Goal: Task Accomplishment & Management: Use online tool/utility

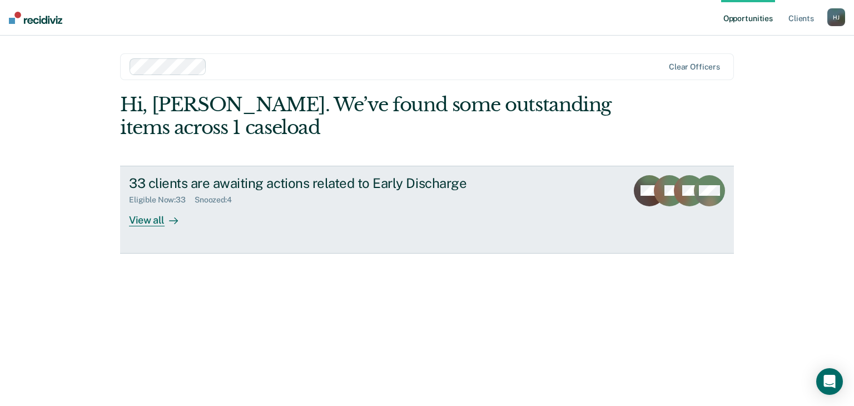
click at [143, 221] on div "View all" at bounding box center [160, 216] width 62 height 22
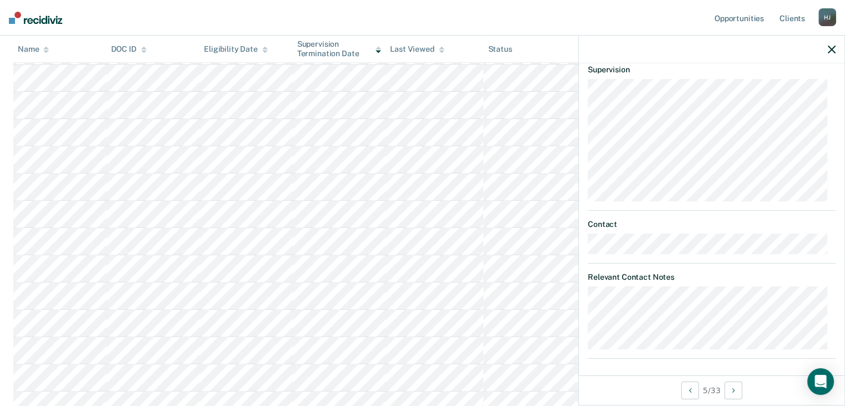
scroll to position [389, 0]
click at [816, 201] on article "PW Early Discharge Eligible Now Requirements validated by data from ICON Has vi…" at bounding box center [712, 6] width 248 height 704
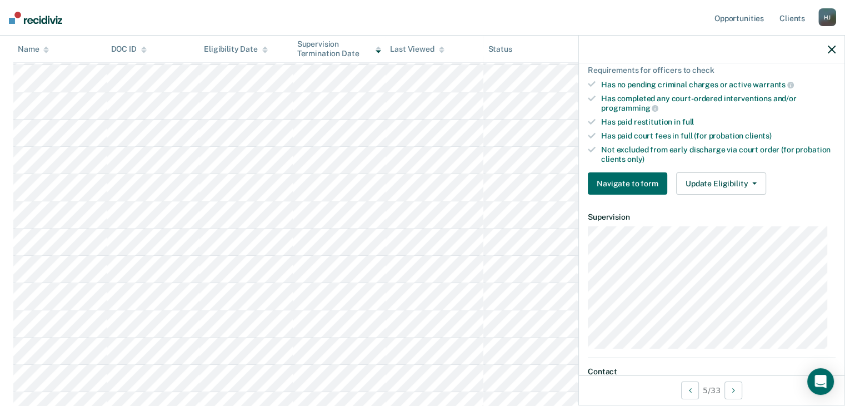
scroll to position [256, 0]
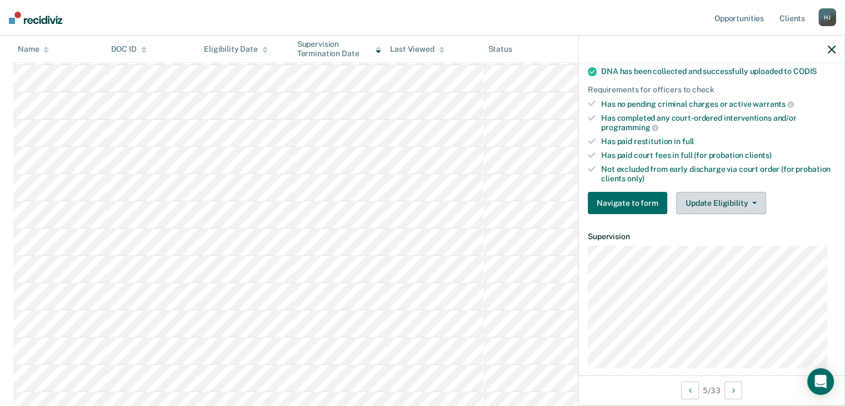
click at [734, 193] on button "Update Eligibility" at bounding box center [721, 203] width 90 height 22
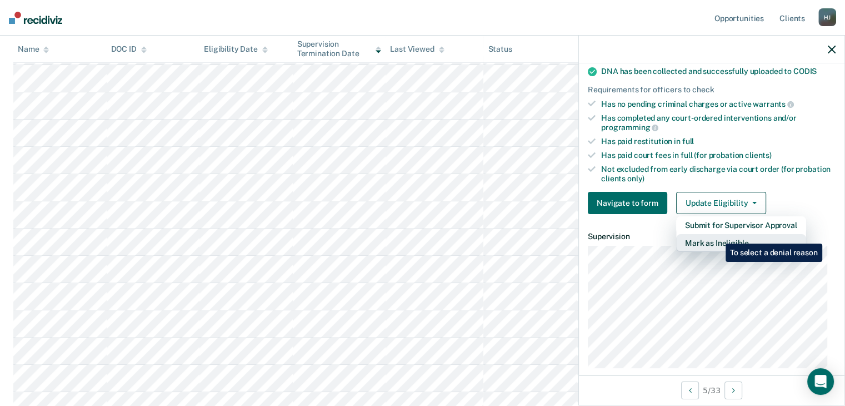
click at [718, 235] on button "Mark as Ineligible" at bounding box center [741, 243] width 130 height 18
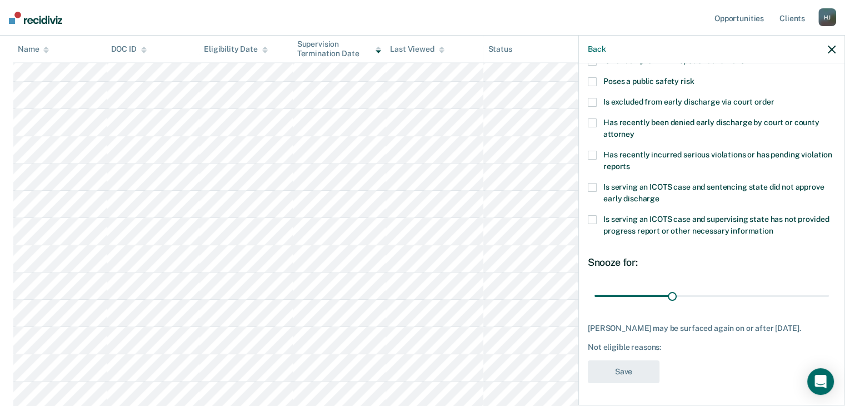
scroll to position [556, 0]
click at [721, 256] on div "Snooze for:" at bounding box center [712, 262] width 248 height 12
drag, startPoint x: 668, startPoint y: 287, endPoint x: 832, endPoint y: 288, distance: 164.5
type input "90"
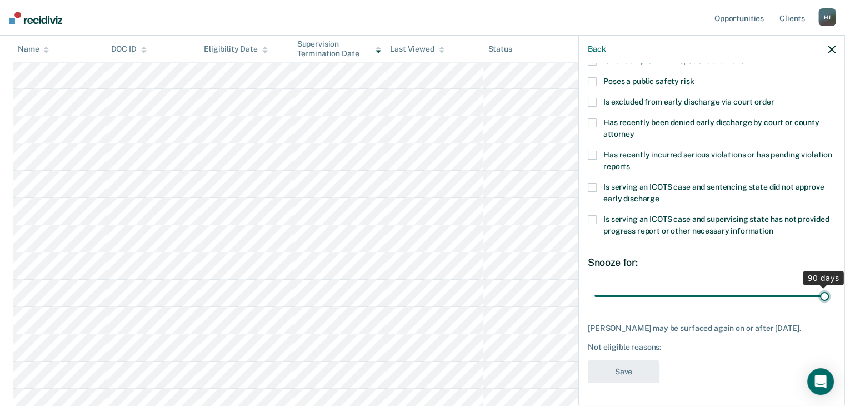
click at [829, 288] on input "range" at bounding box center [712, 295] width 235 height 19
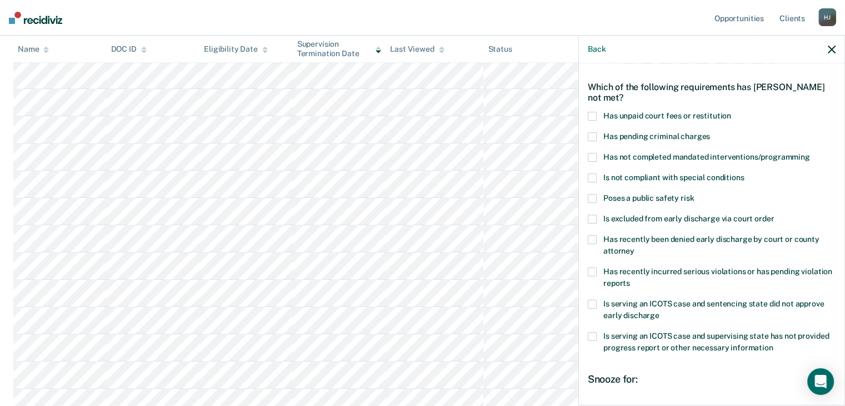
scroll to position [56, 0]
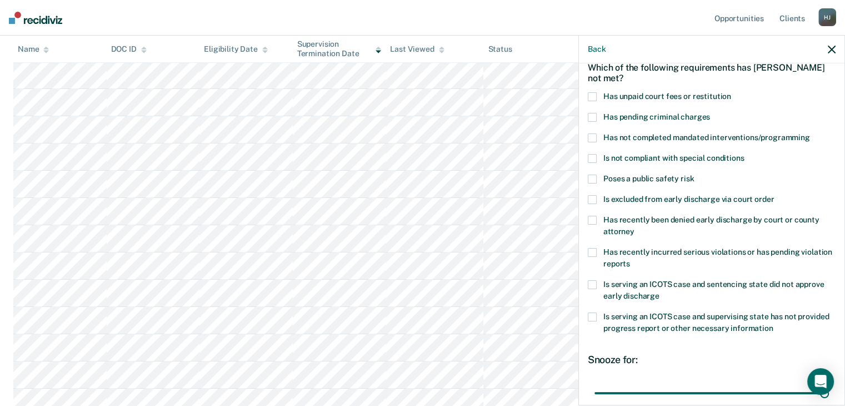
click at [590, 251] on span at bounding box center [592, 252] width 9 height 9
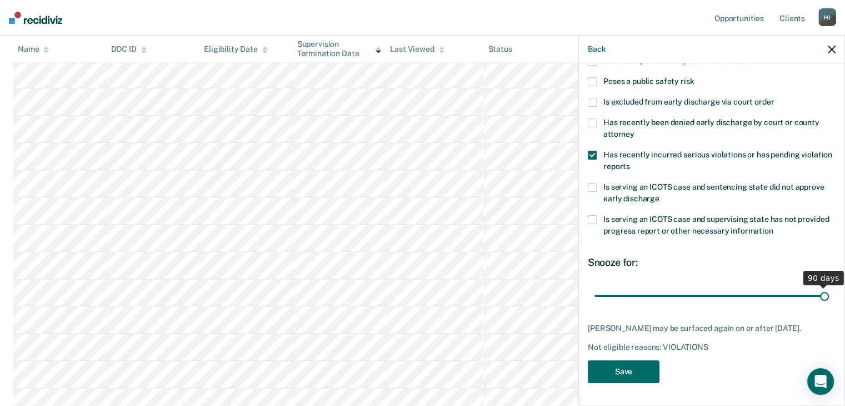
scroll to position [611, 0]
click at [623, 371] on button "Save" at bounding box center [624, 371] width 72 height 23
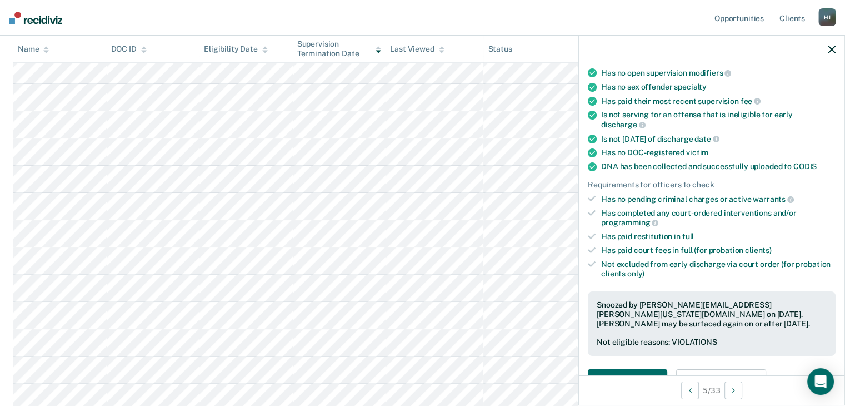
scroll to position [371, 0]
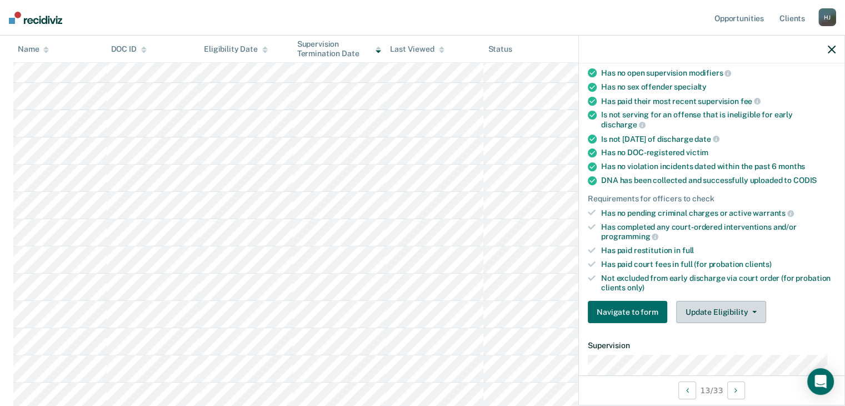
click at [750, 309] on button "Update Eligibility" at bounding box center [721, 312] width 90 height 22
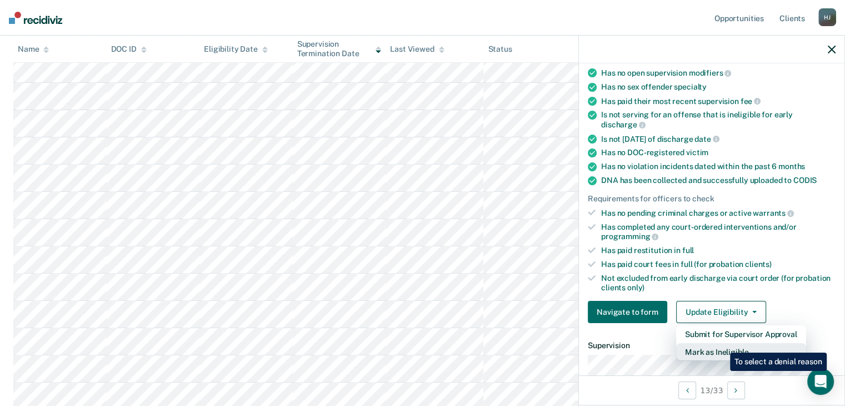
click at [722, 344] on button "Mark as Ineligible" at bounding box center [741, 352] width 130 height 18
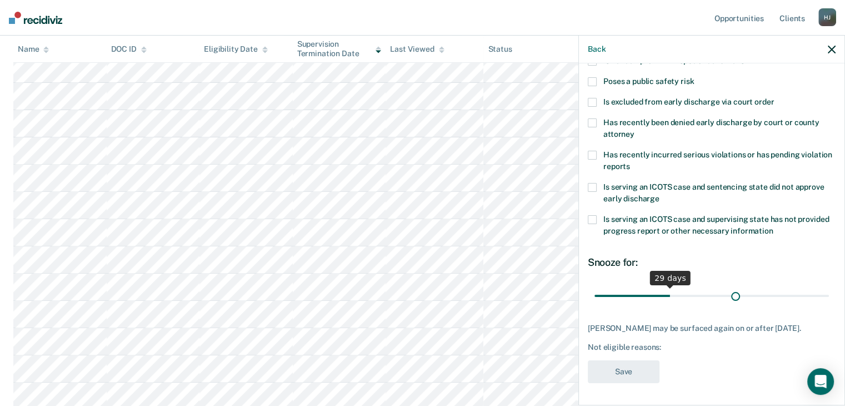
scroll to position [161, 0]
drag, startPoint x: 668, startPoint y: 287, endPoint x: 823, endPoint y: 286, distance: 155.1
type input "90"
click at [823, 286] on input "range" at bounding box center [712, 295] width 235 height 19
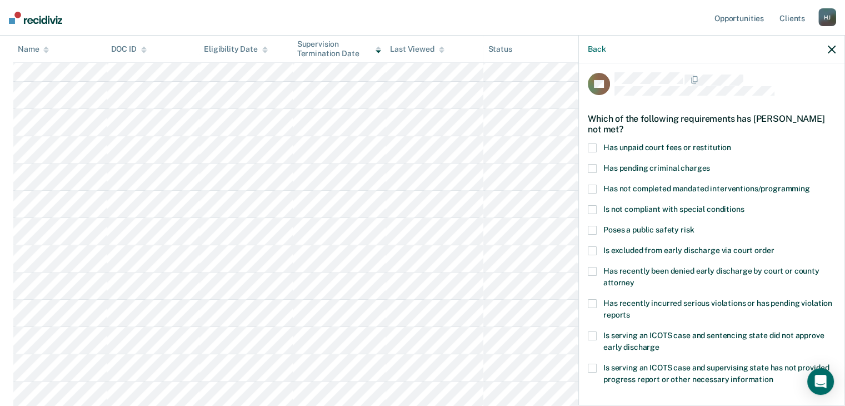
scroll to position [0, 0]
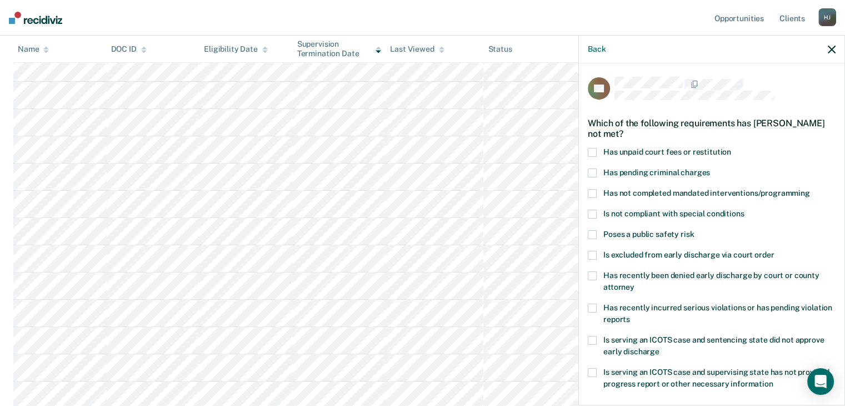
click at [593, 193] on span at bounding box center [592, 193] width 9 height 9
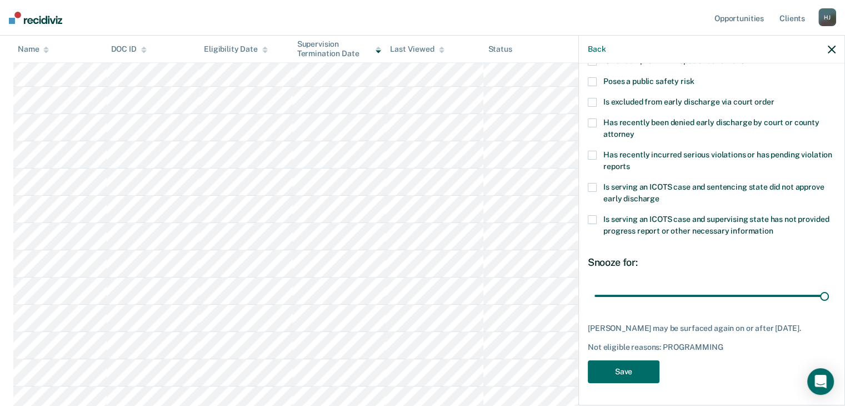
scroll to position [594, 0]
click at [623, 371] on button "Save" at bounding box center [624, 371] width 72 height 23
